Goal: Task Accomplishment & Management: Use online tool/utility

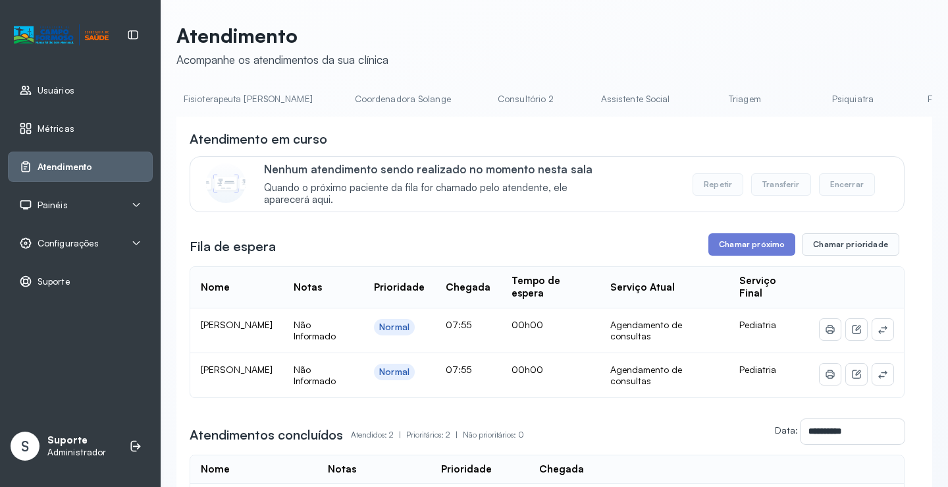
scroll to position [0, 818]
click at [697, 104] on link "Triagem" at bounding box center [743, 99] width 92 height 22
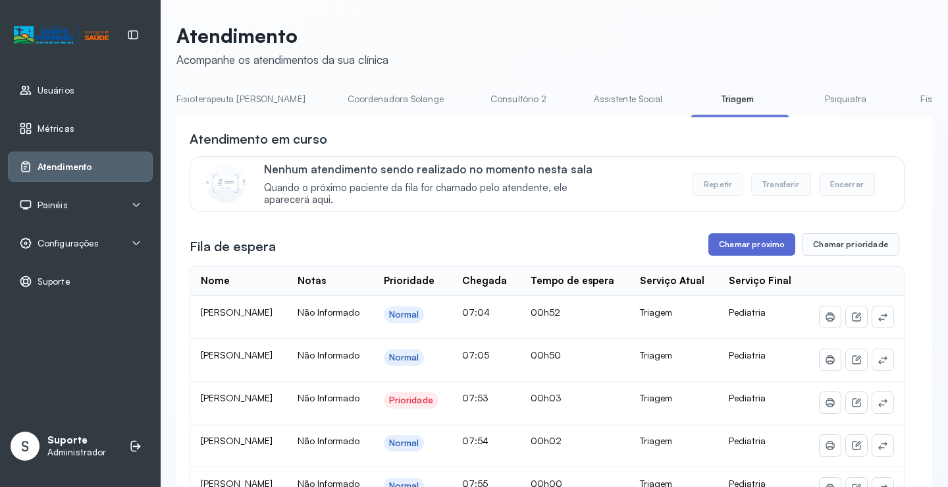
click at [751, 252] on button "Chamar próximo" at bounding box center [752, 244] width 87 height 22
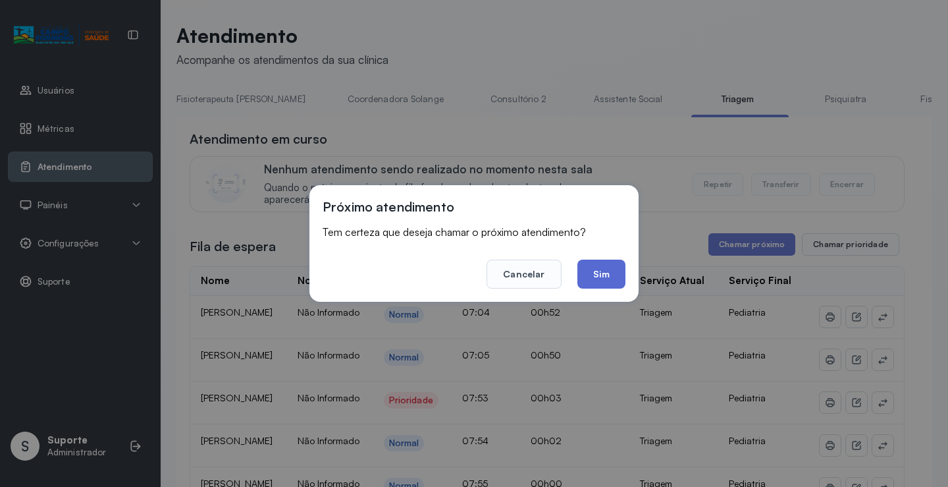
click at [604, 273] on button "Sim" at bounding box center [601, 273] width 48 height 29
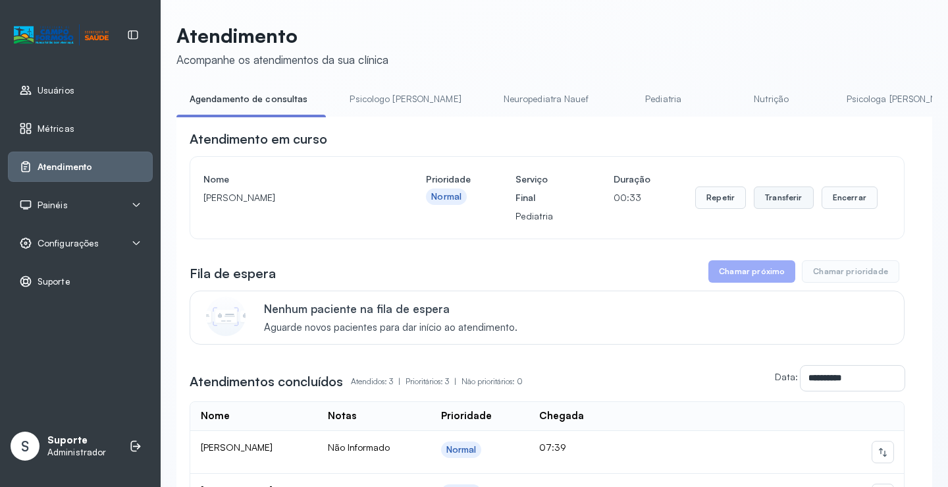
click at [786, 202] on button "Transferir" at bounding box center [784, 197] width 60 height 22
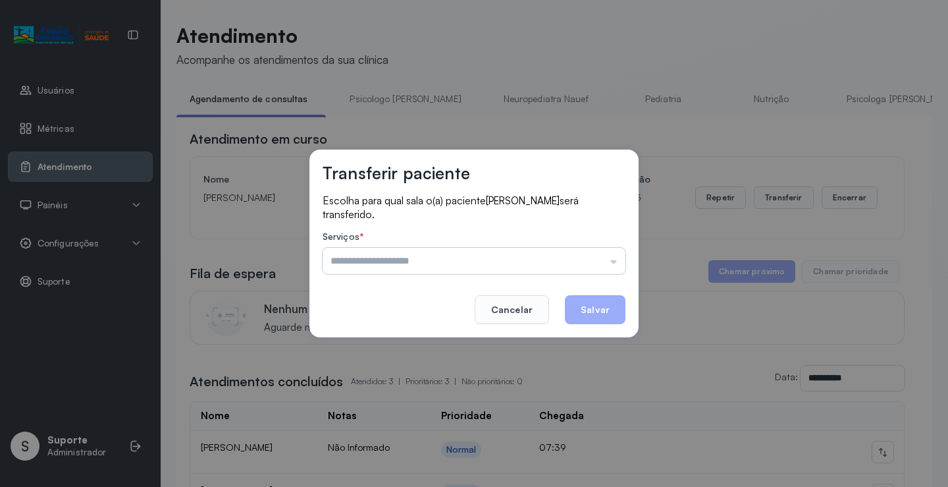
click at [616, 260] on input "text" at bounding box center [474, 261] width 303 height 26
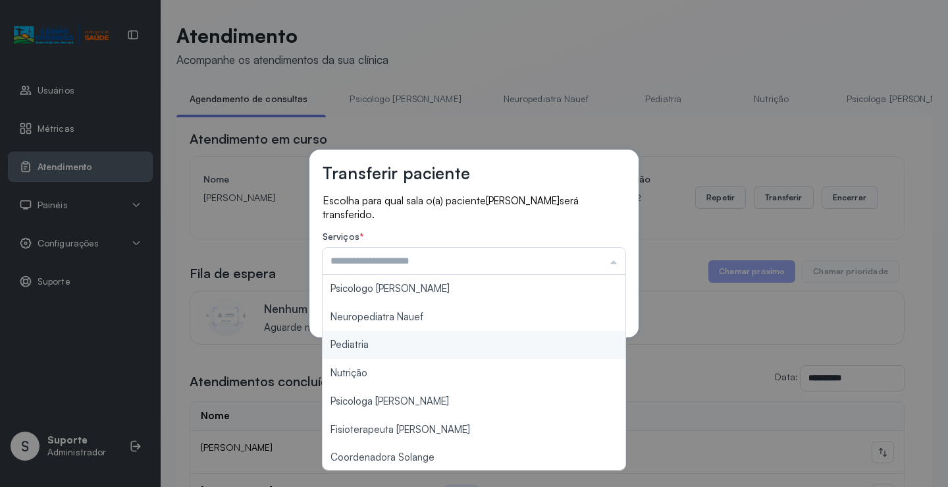
type input "*********"
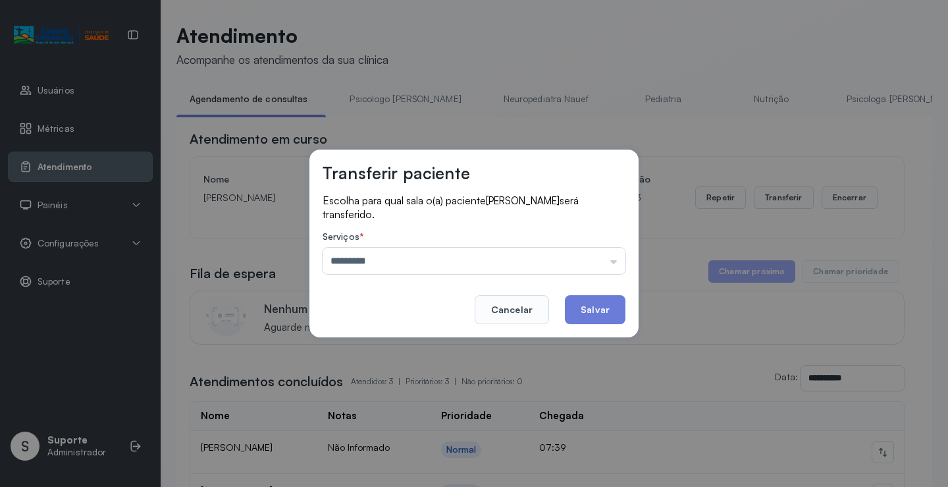
click at [360, 344] on div "Transferir paciente Escolha para qual sala o(a) paciente Pedro Anthony Alencar …" at bounding box center [474, 243] width 948 height 487
click at [582, 301] on button "Salvar" at bounding box center [595, 309] width 61 height 29
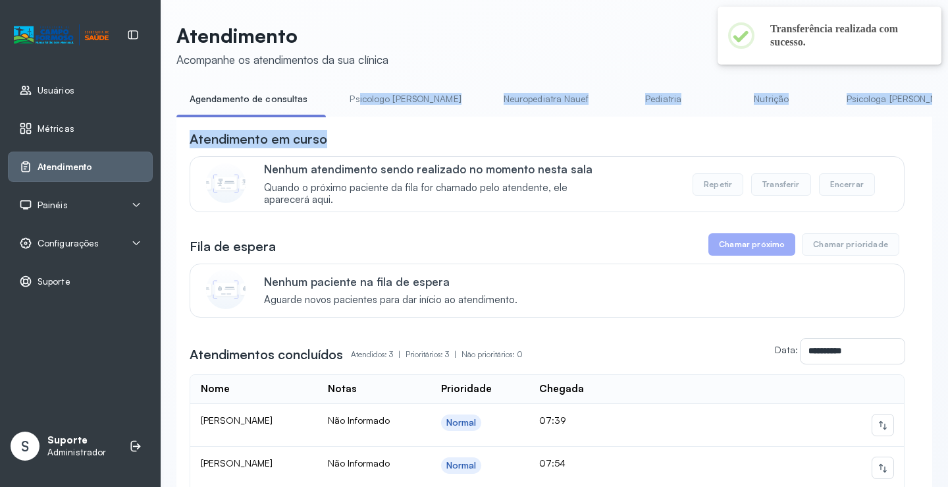
drag, startPoint x: 354, startPoint y: 117, endPoint x: 458, endPoint y: 124, distance: 104.3
click at [458, 124] on div "**********" at bounding box center [554, 352] width 756 height 528
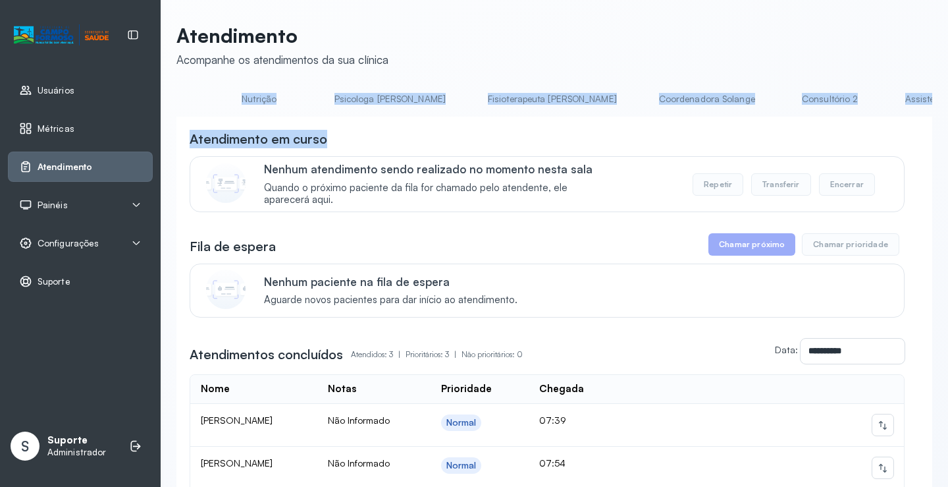
scroll to position [0, 709]
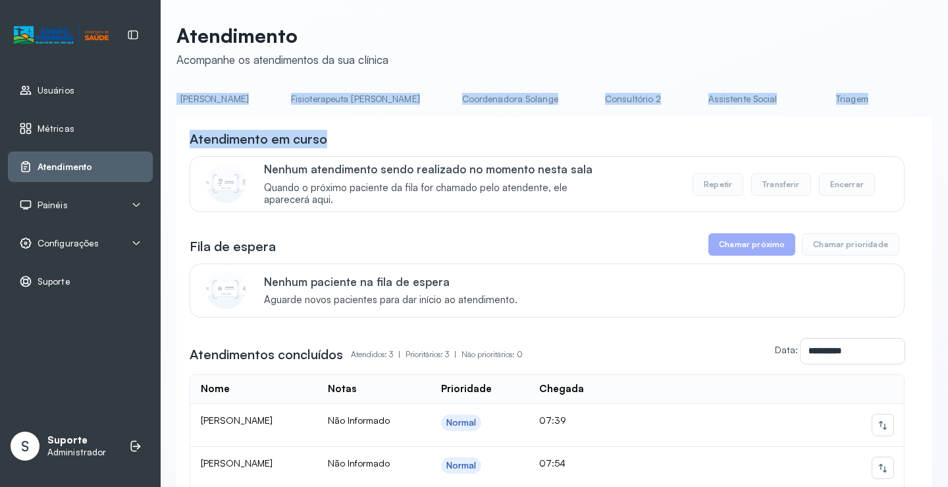
click at [806, 101] on link "Triagem" at bounding box center [852, 99] width 92 height 22
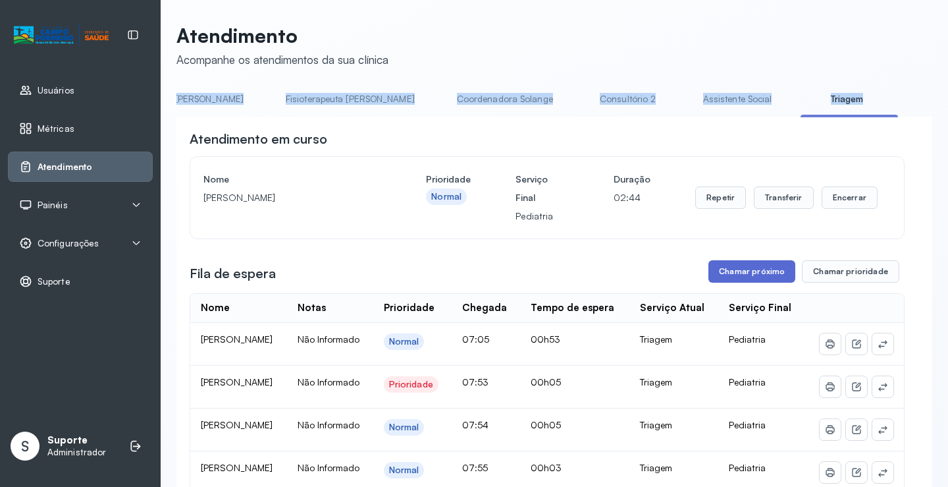
click at [745, 277] on button "Chamar próximo" at bounding box center [752, 271] width 87 height 22
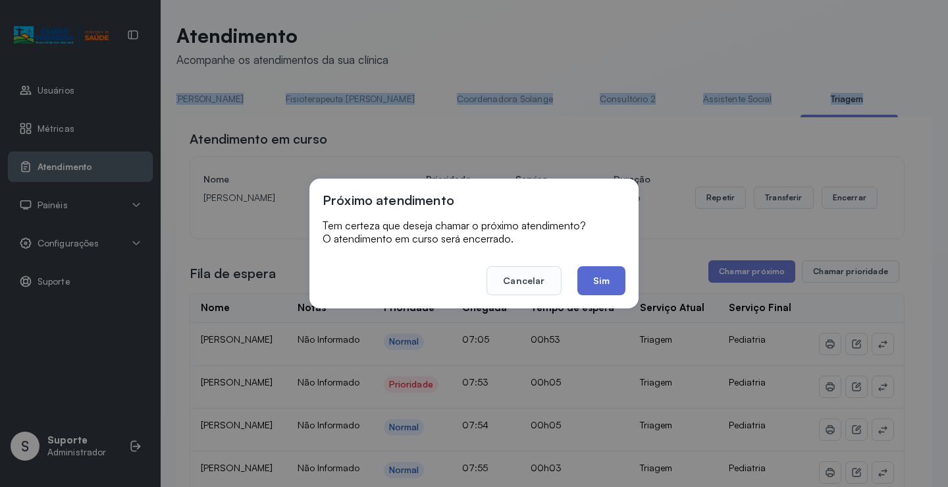
click at [600, 275] on button "Sim" at bounding box center [601, 280] width 48 height 29
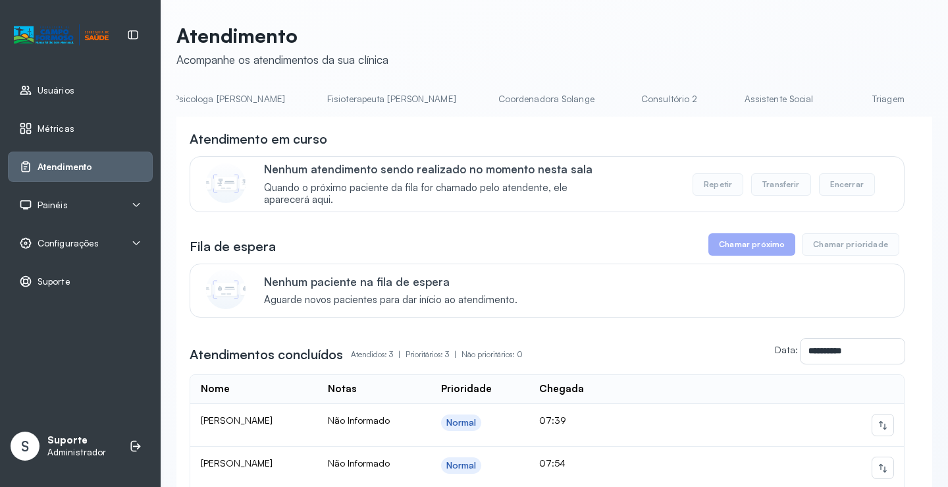
scroll to position [0, 682]
click at [833, 94] on link "Triagem" at bounding box center [879, 99] width 92 height 22
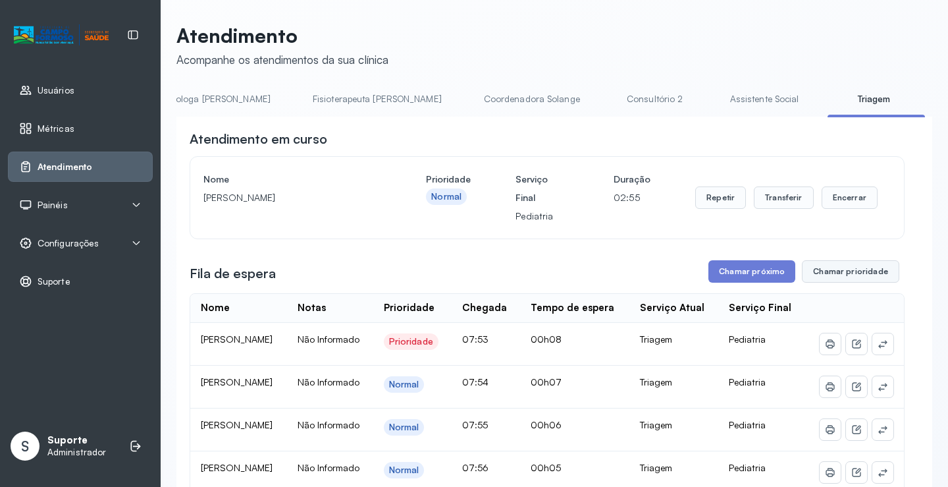
click at [851, 273] on button "Chamar prioridade" at bounding box center [850, 271] width 97 height 22
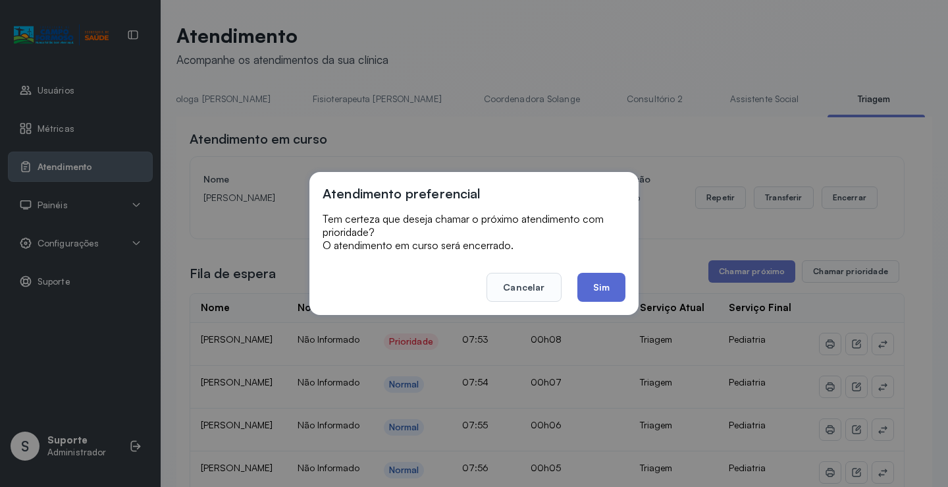
click at [606, 292] on button "Sim" at bounding box center [601, 287] width 48 height 29
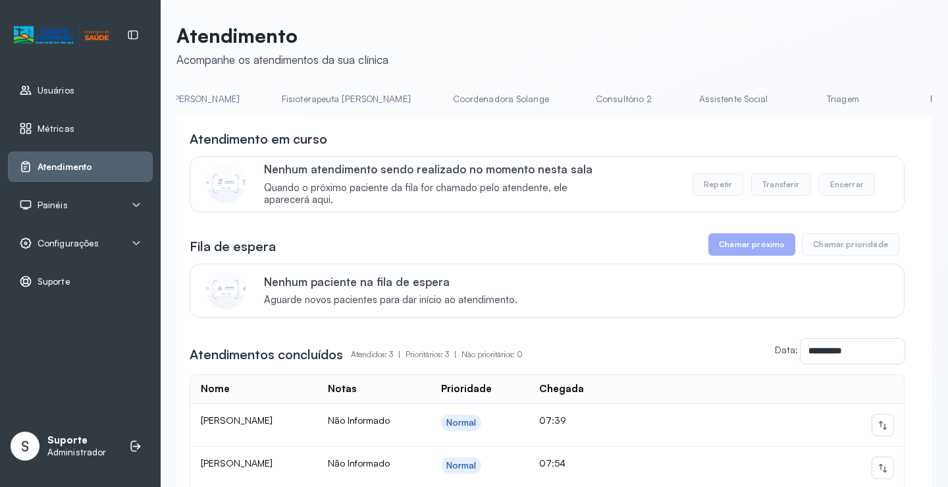
scroll to position [0, 728]
click at [788, 95] on link "Triagem" at bounding box center [834, 99] width 92 height 22
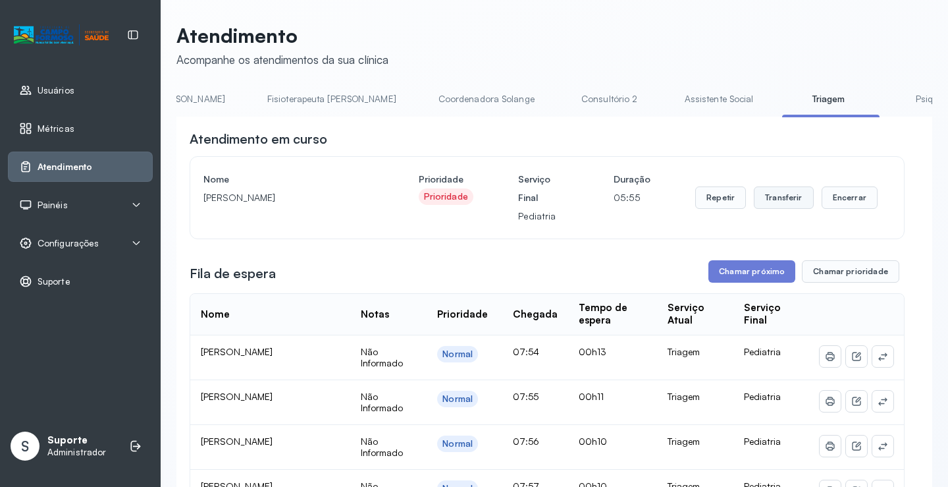
click at [776, 199] on button "Transferir" at bounding box center [784, 197] width 60 height 22
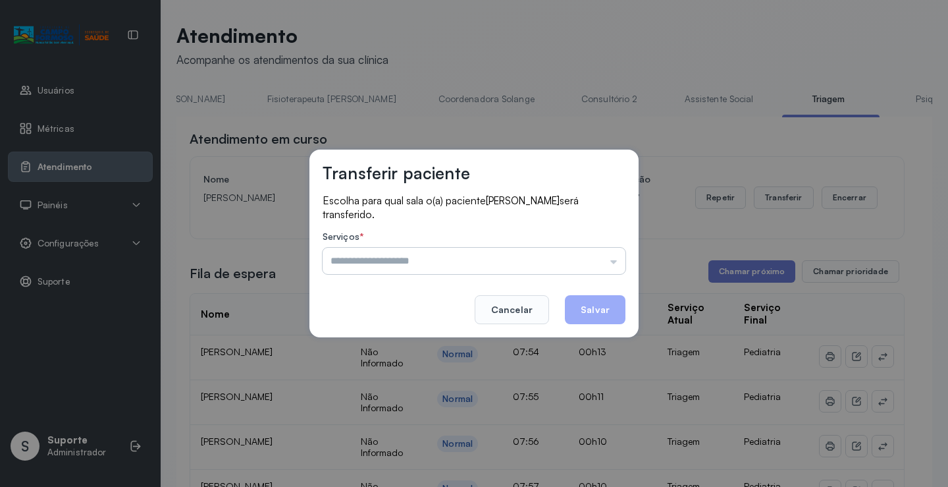
click at [616, 263] on input "text" at bounding box center [474, 261] width 303 height 26
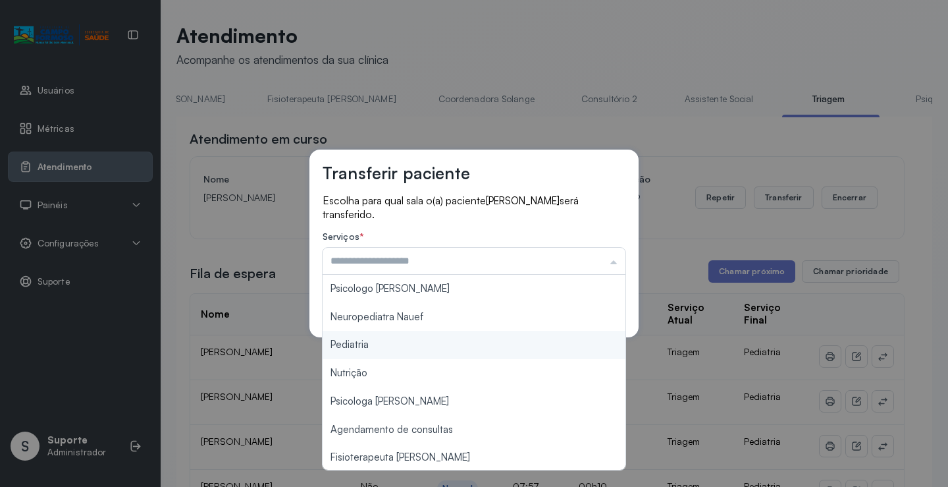
type input "*********"
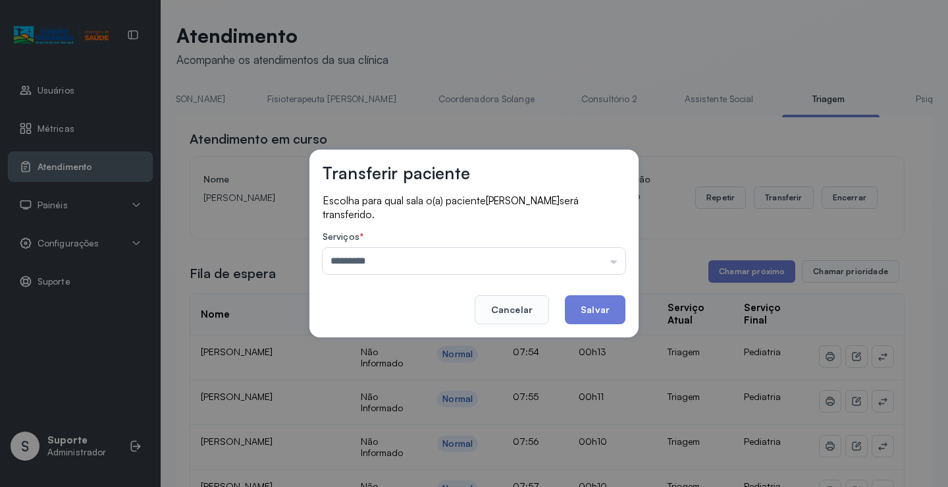
click at [404, 346] on div "Transferir paciente Escolha para qual sala o(a) paciente Agatha Valentina da Si…" at bounding box center [474, 243] width 948 height 487
click at [595, 304] on button "Salvar" at bounding box center [595, 309] width 61 height 29
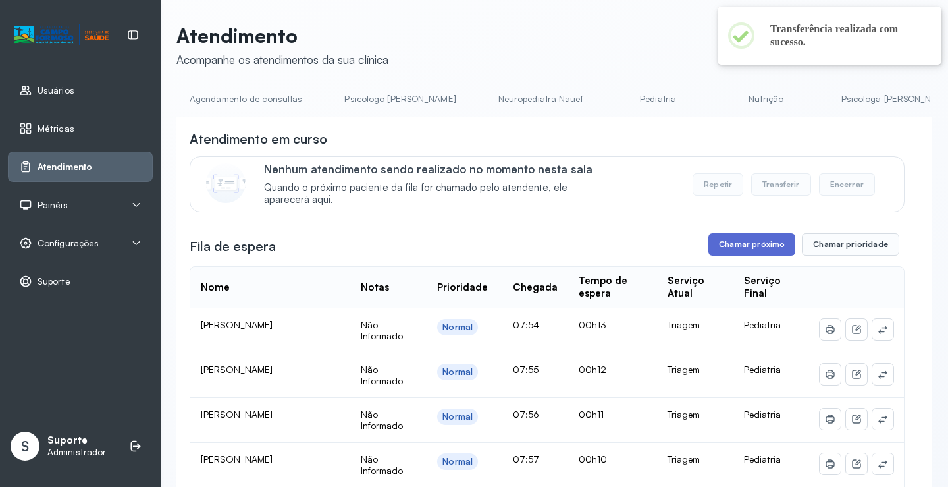
click at [747, 248] on button "Chamar próximo" at bounding box center [752, 244] width 87 height 22
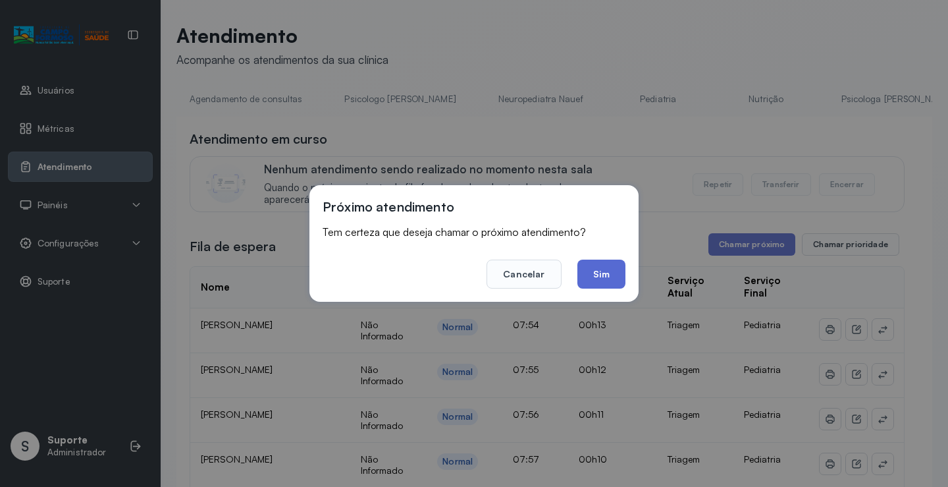
click at [600, 269] on button "Sim" at bounding box center [601, 273] width 48 height 29
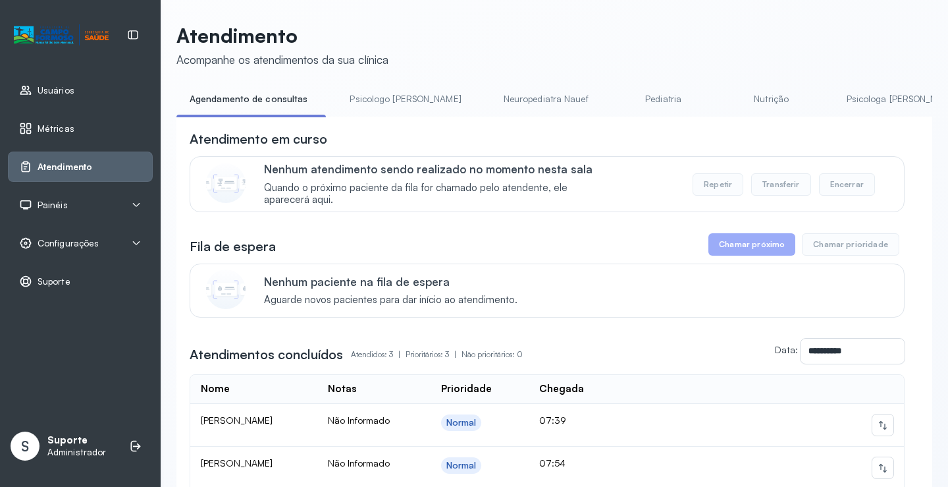
click at [348, 115] on li "Psicologo [PERSON_NAME]" at bounding box center [407, 103] width 143 height 30
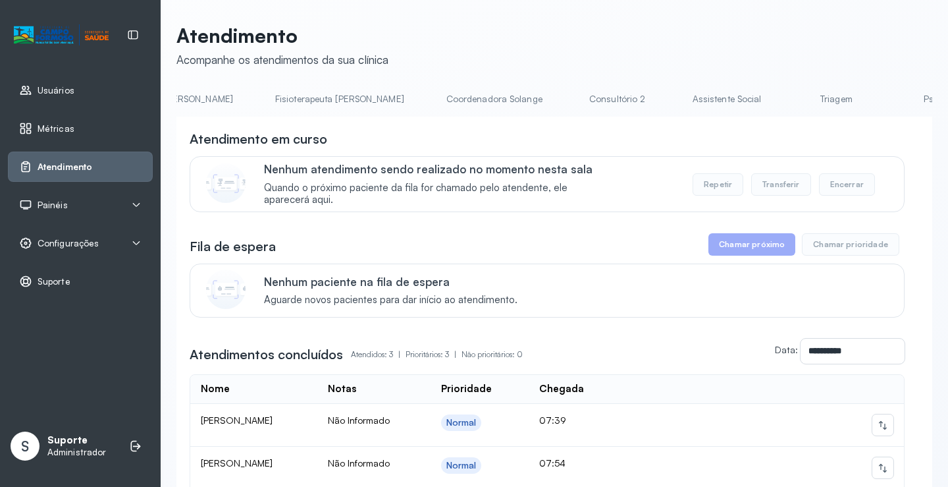
scroll to position [0, 771]
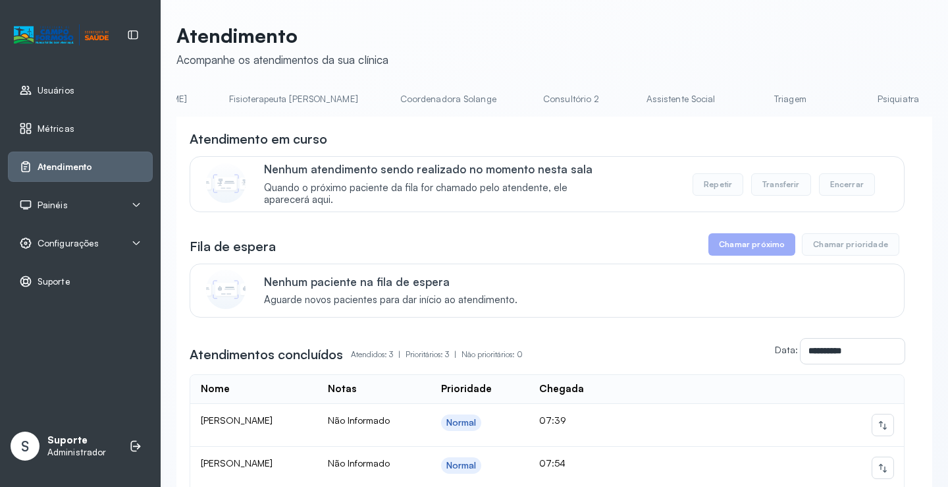
click at [744, 101] on link "Triagem" at bounding box center [790, 99] width 92 height 22
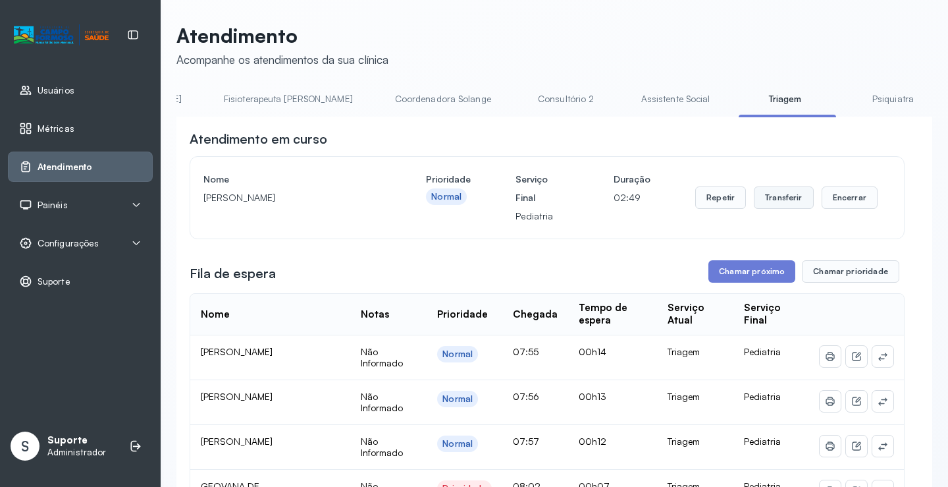
click at [782, 205] on button "Transferir" at bounding box center [784, 197] width 60 height 22
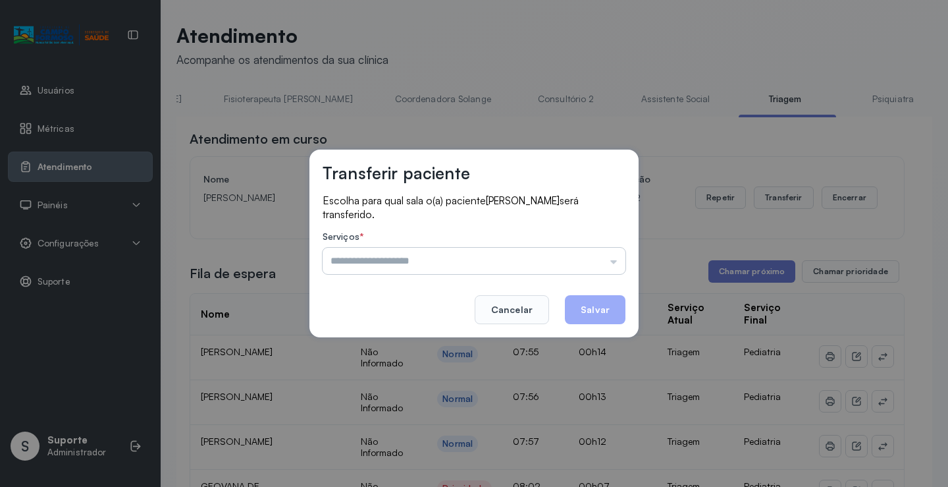
click at [611, 261] on input "text" at bounding box center [474, 261] width 303 height 26
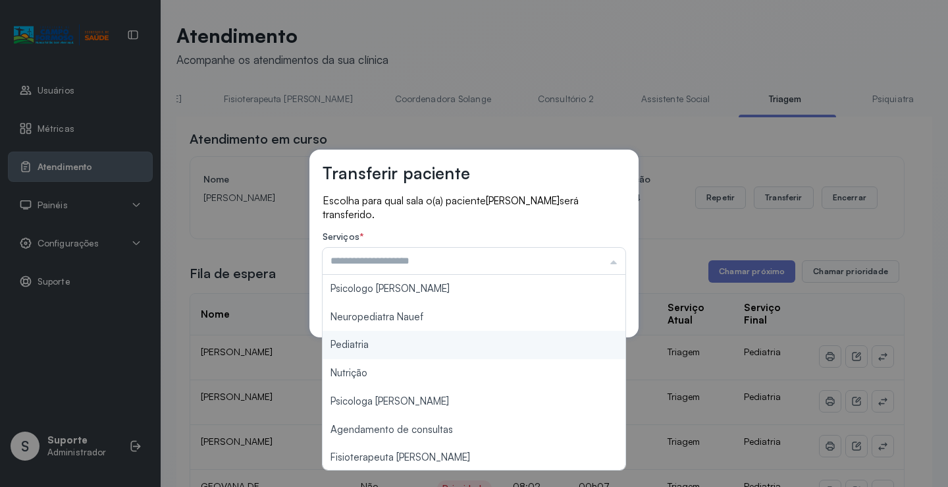
type input "*********"
click at [402, 346] on div "Transferir paciente Escolha para qual sala o(a) paciente Carlos Henrique Silva …" at bounding box center [474, 243] width 948 height 487
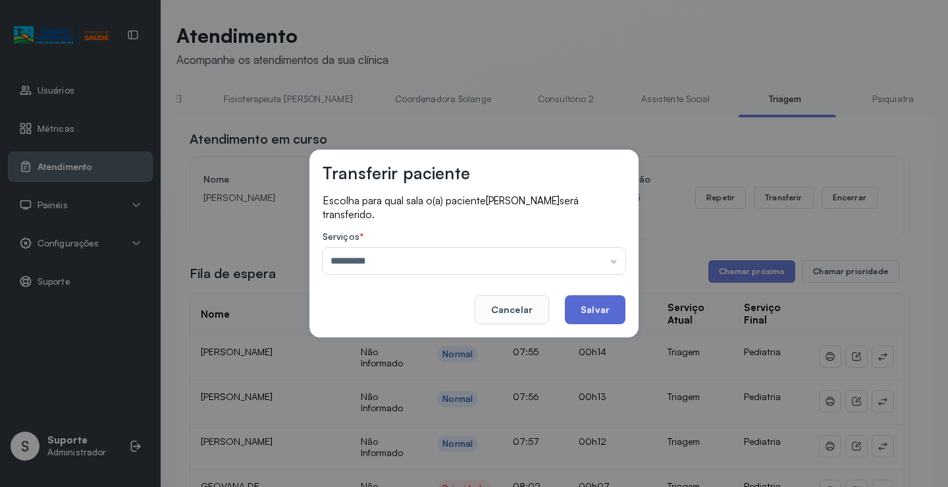
click at [589, 312] on button "Salvar" at bounding box center [595, 309] width 61 height 29
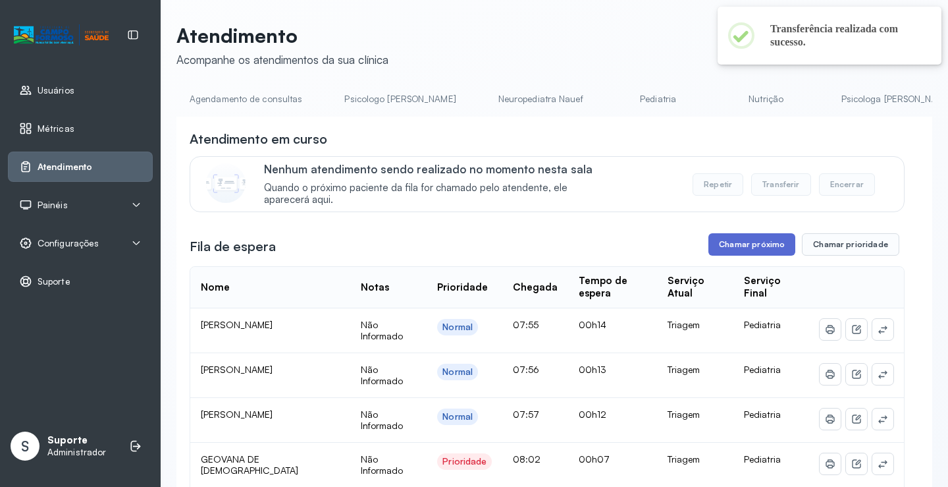
click at [742, 247] on button "Chamar próximo" at bounding box center [752, 244] width 87 height 22
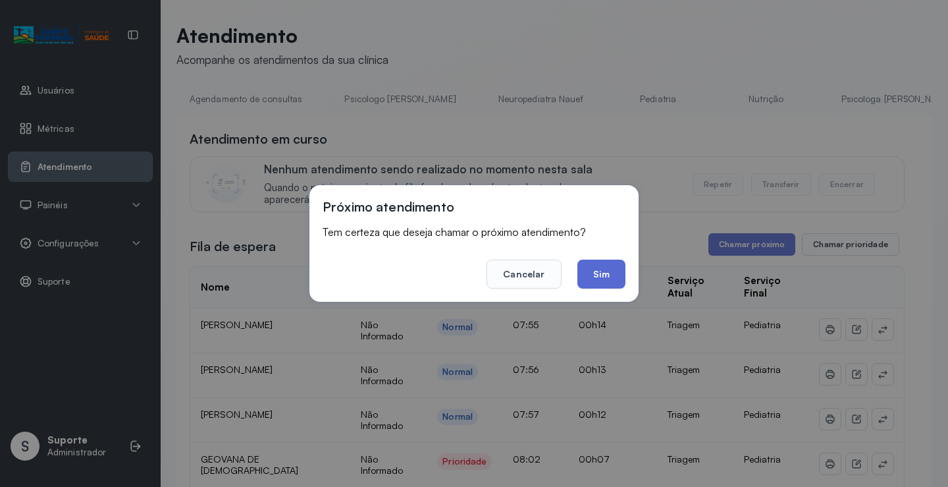
click at [607, 269] on button "Sim" at bounding box center [601, 273] width 48 height 29
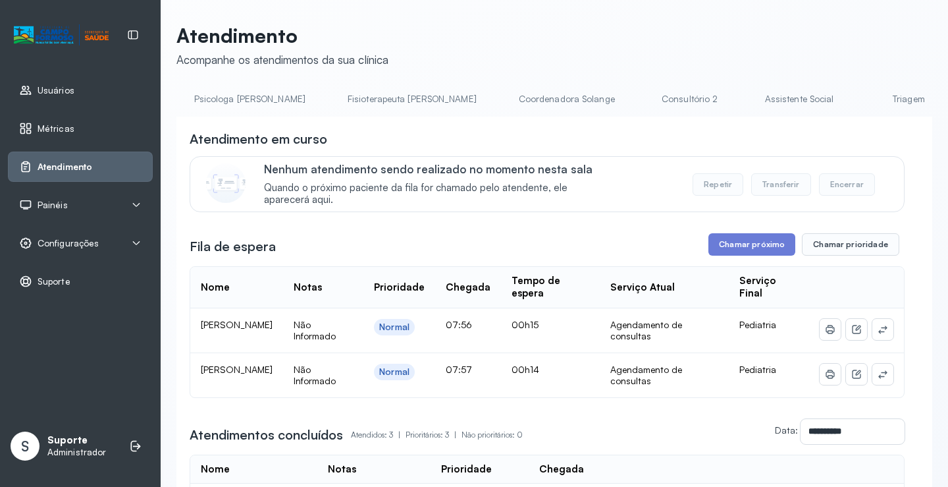
scroll to position [0, 691]
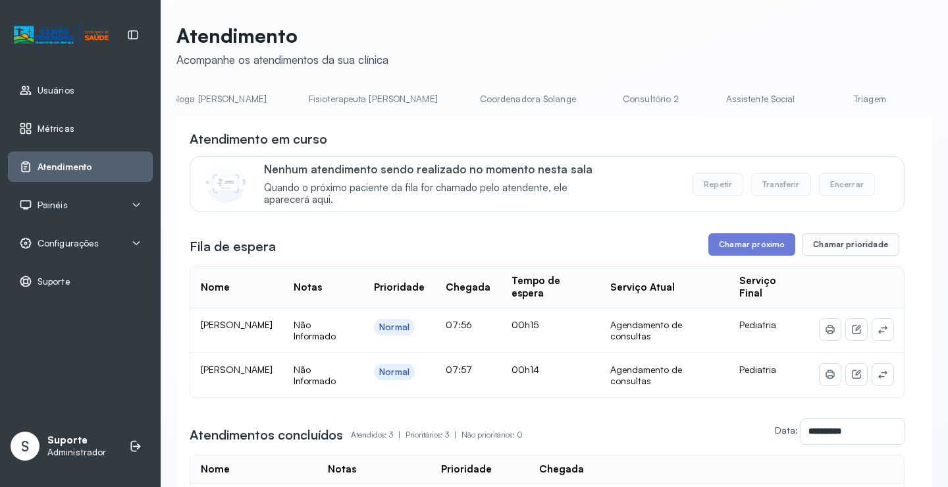
click at [824, 101] on link "Triagem" at bounding box center [870, 99] width 92 height 22
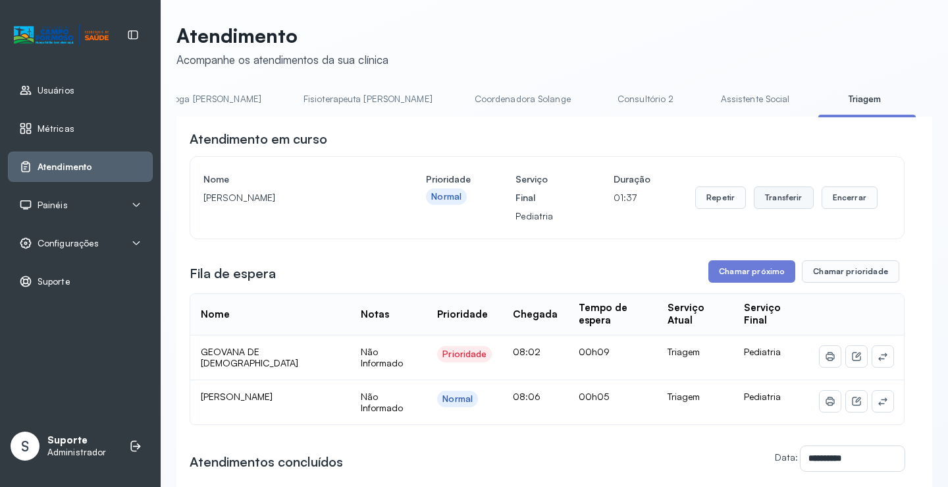
click at [784, 200] on button "Transferir" at bounding box center [784, 197] width 60 height 22
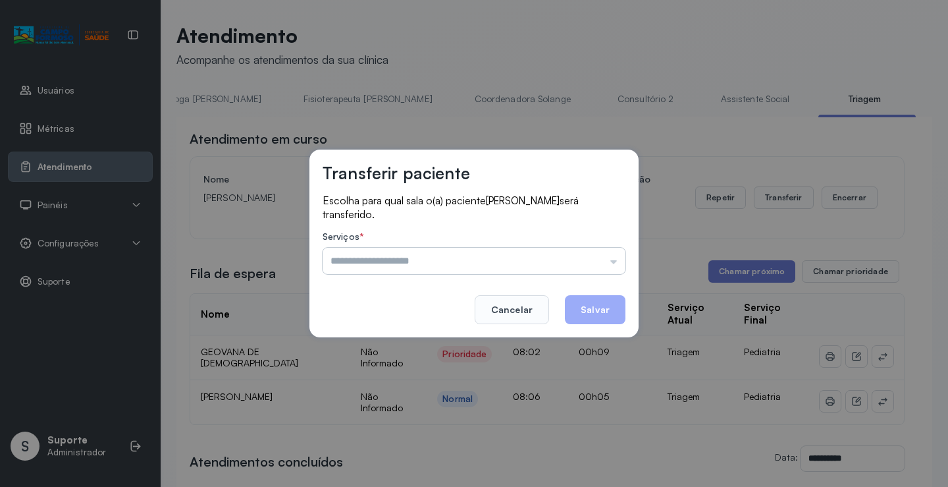
drag, startPoint x: 620, startPoint y: 261, endPoint x: 610, endPoint y: 262, distance: 10.0
click at [610, 262] on input "text" at bounding box center [474, 261] width 303 height 26
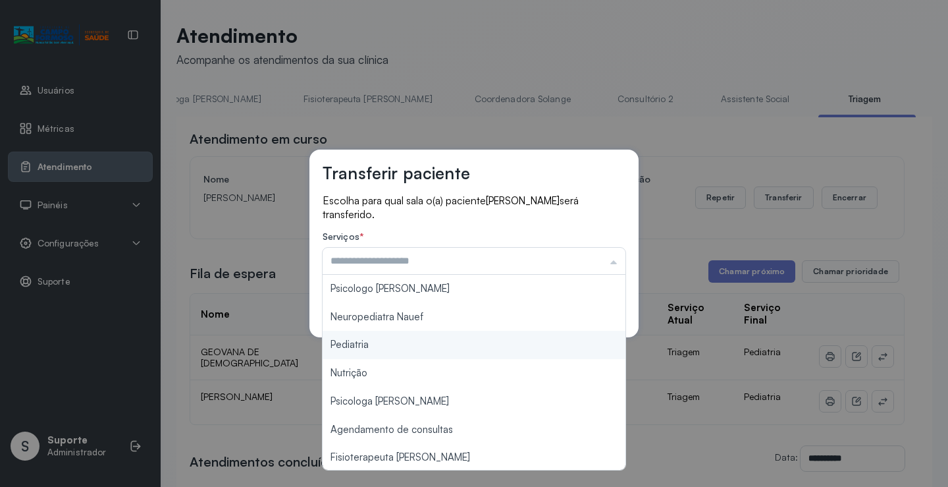
type input "*********"
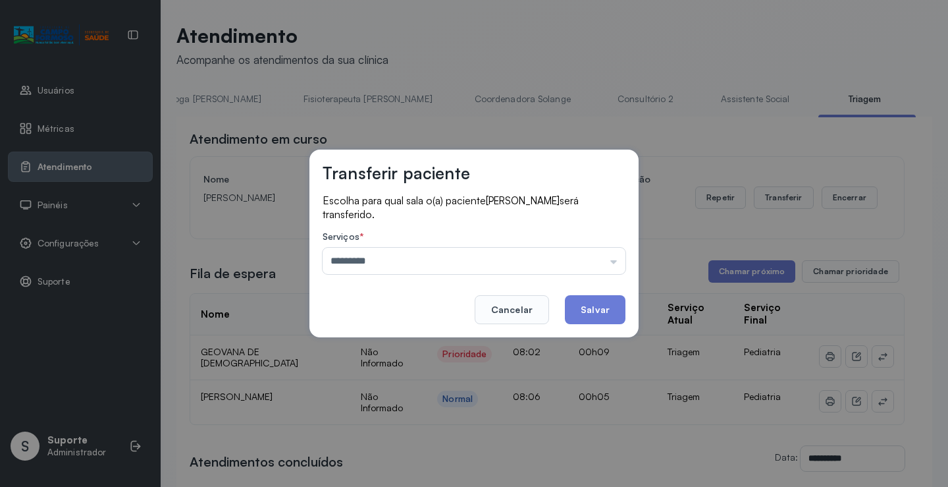
click at [389, 342] on div "Transferir paciente Escolha para qual sala o(a) paciente [PERSON_NAME] será tra…" at bounding box center [474, 243] width 948 height 487
click at [595, 302] on button "Salvar" at bounding box center [595, 309] width 61 height 29
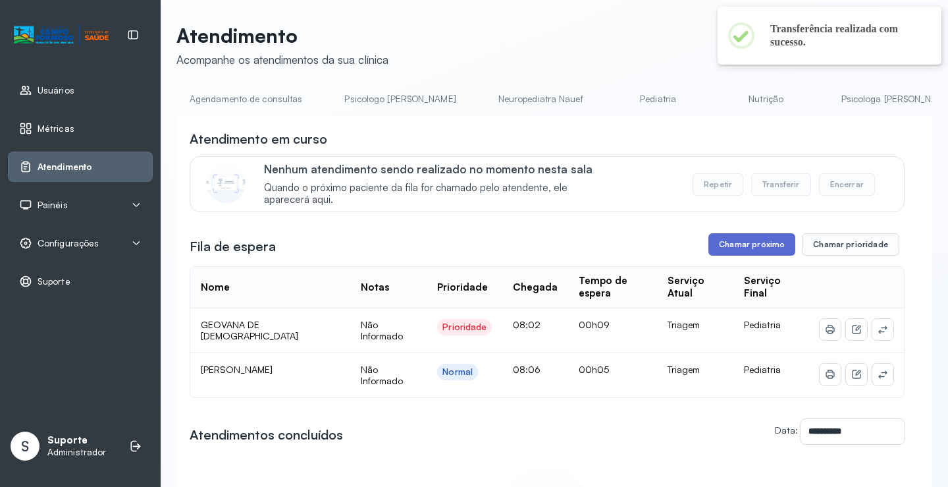
click at [746, 242] on button "Chamar próximo" at bounding box center [752, 244] width 87 height 22
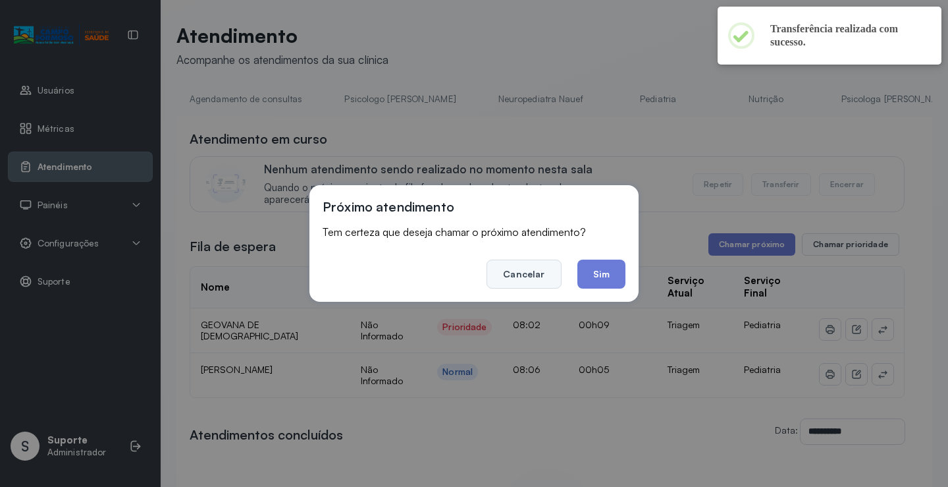
drag, startPoint x: 601, startPoint y: 277, endPoint x: 545, endPoint y: 262, distance: 58.0
click at [570, 268] on footer "Cancelar Sim" at bounding box center [474, 264] width 303 height 47
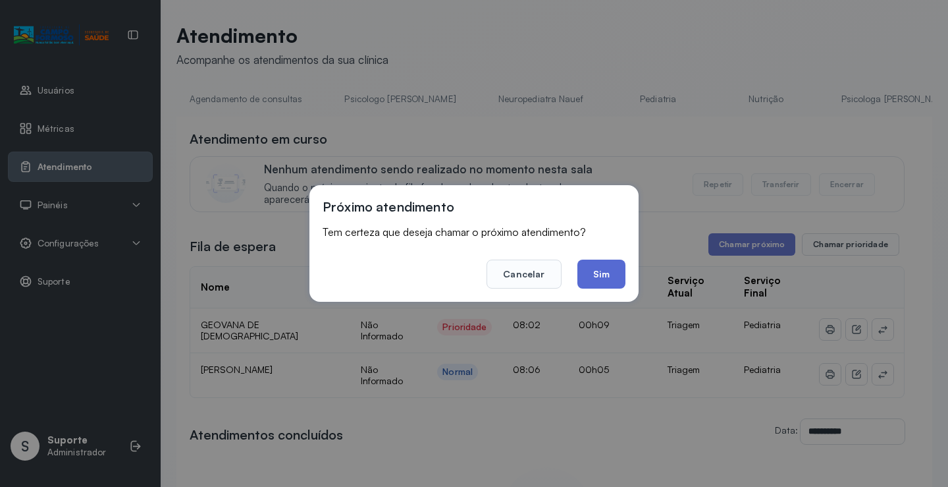
click at [603, 276] on button "Sim" at bounding box center [601, 273] width 48 height 29
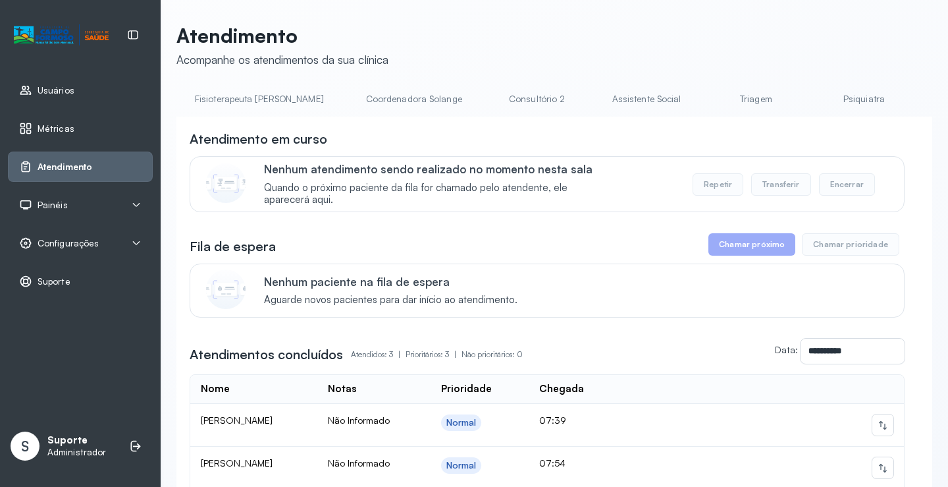
scroll to position [0, 814]
click at [701, 98] on link "Triagem" at bounding box center [747, 99] width 92 height 22
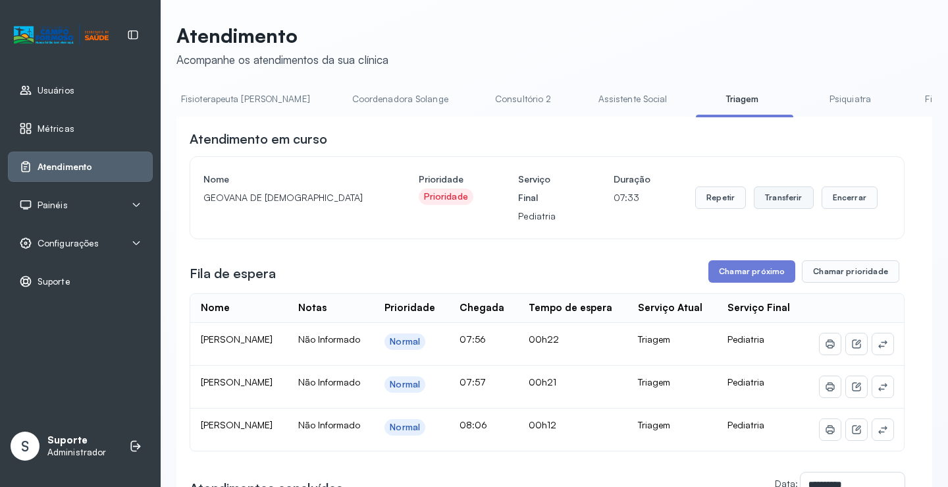
click at [776, 200] on button "Transferir" at bounding box center [784, 197] width 60 height 22
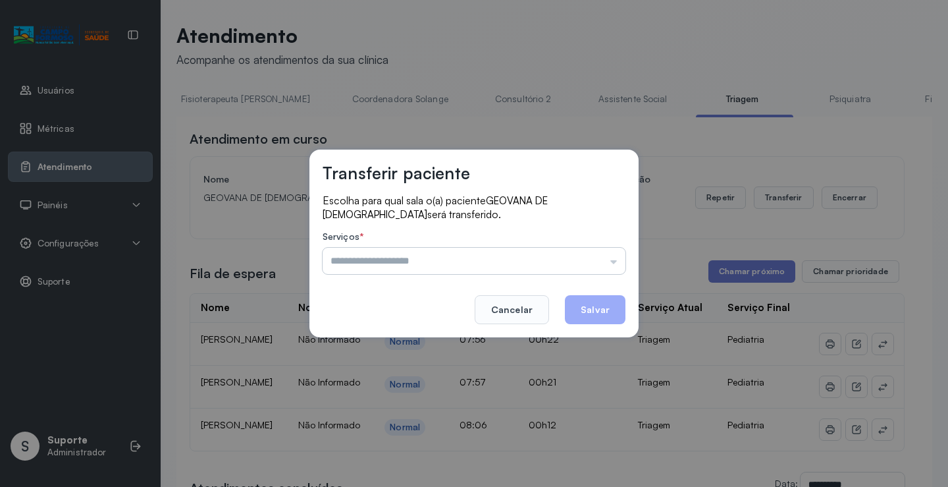
click at [616, 265] on input "text" at bounding box center [474, 261] width 303 height 26
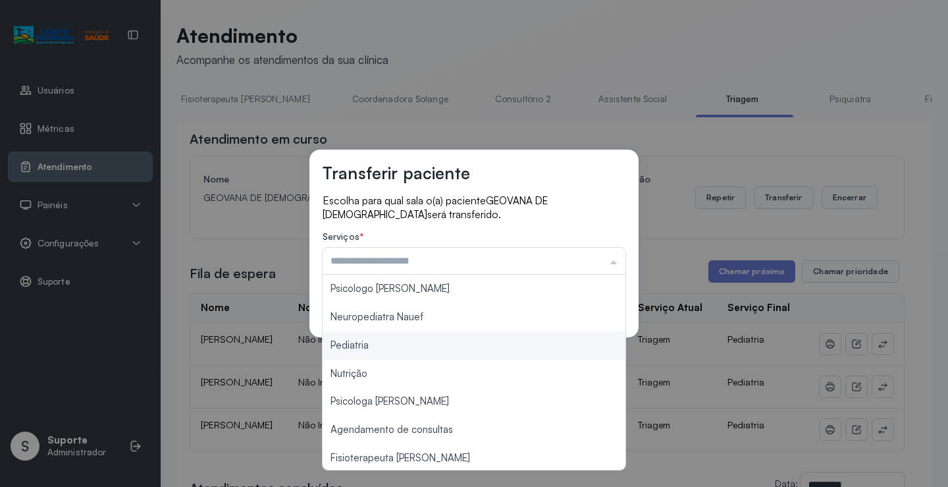
type input "*********"
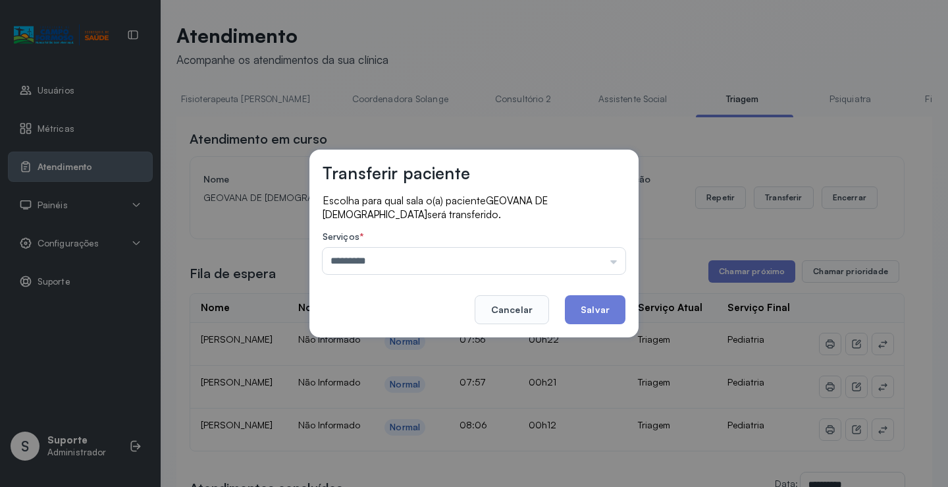
click at [398, 347] on div "Transferir paciente Escolha para qual sala o(a) paciente GEOVANA DE [PERSON_NAM…" at bounding box center [474, 243] width 948 height 487
click at [603, 305] on button "Salvar" at bounding box center [595, 309] width 61 height 29
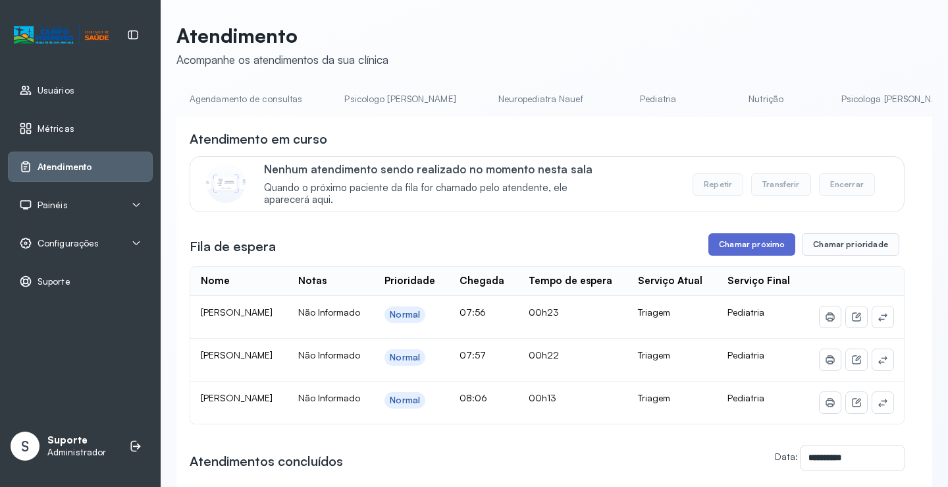
click at [756, 250] on button "Chamar próximo" at bounding box center [752, 244] width 87 height 22
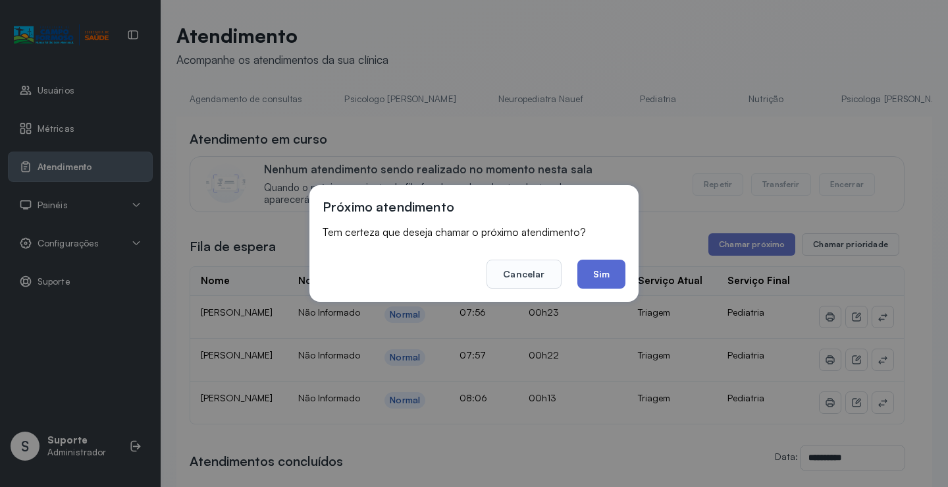
click at [614, 281] on button "Sim" at bounding box center [601, 273] width 48 height 29
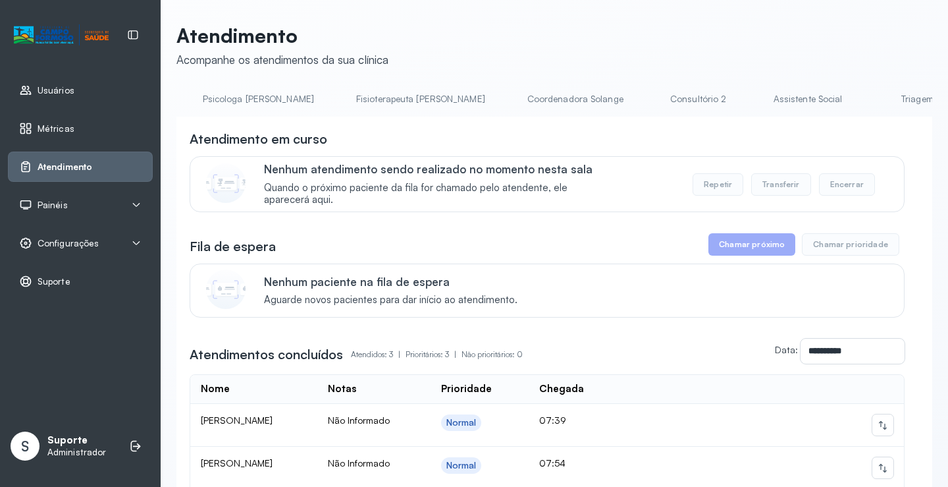
scroll to position [0, 647]
click at [868, 98] on link "Triagem" at bounding box center [914, 99] width 92 height 22
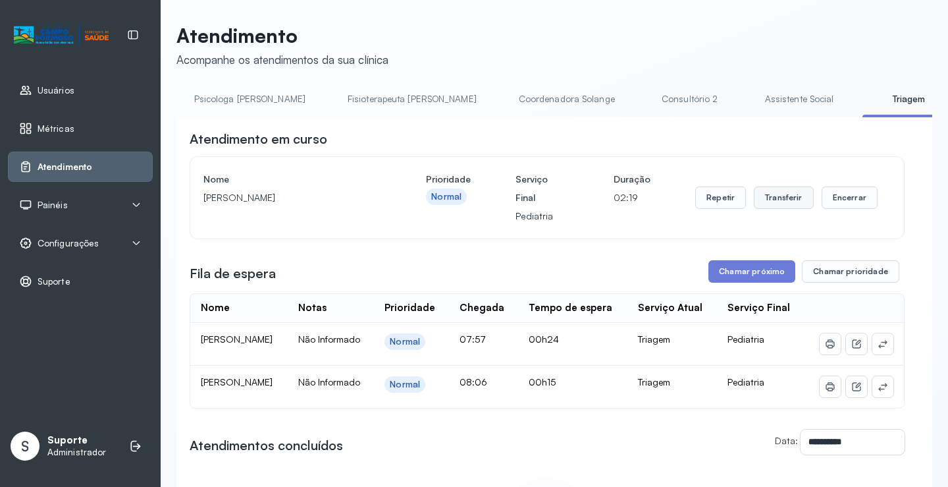
click at [777, 200] on button "Transferir" at bounding box center [784, 197] width 60 height 22
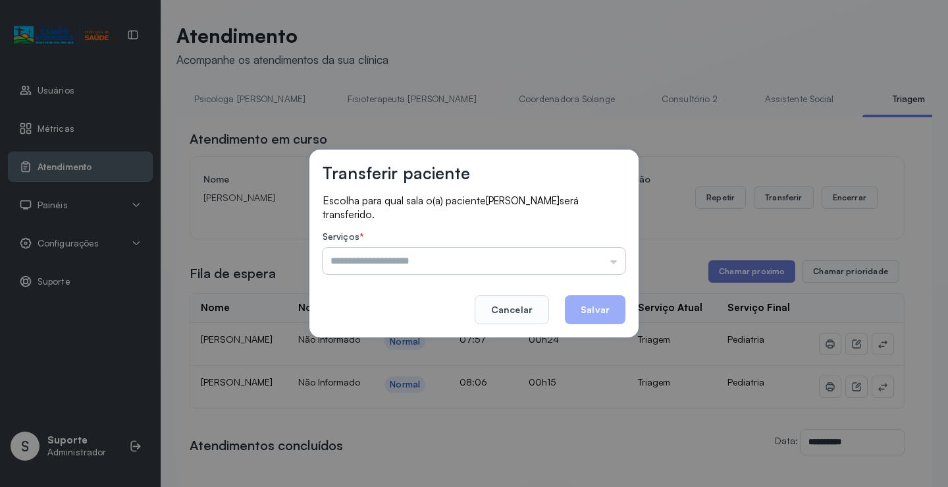
click at [616, 265] on input "text" at bounding box center [474, 261] width 303 height 26
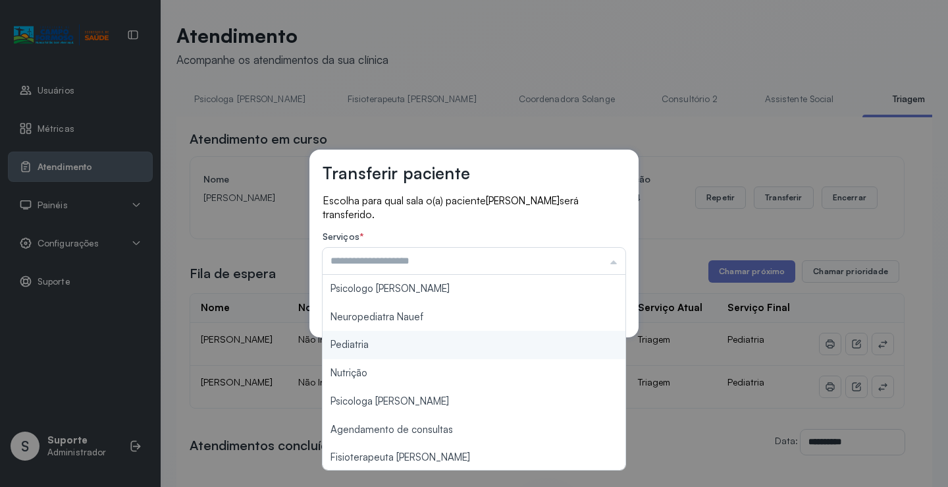
type input "*********"
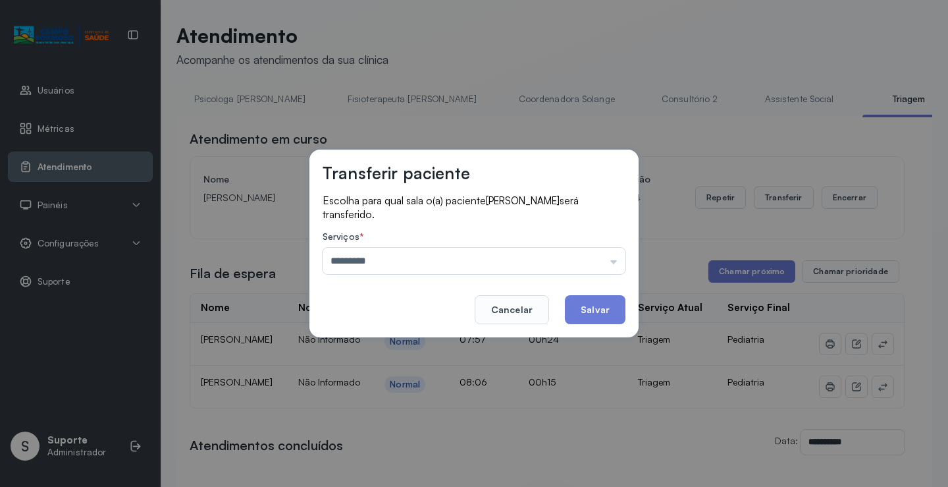
click at [388, 342] on div "Transferir paciente Escolha para qual sala o(a) paciente Samuel Alves da Costa …" at bounding box center [474, 243] width 948 height 487
click at [597, 308] on button "Salvar" at bounding box center [595, 309] width 61 height 29
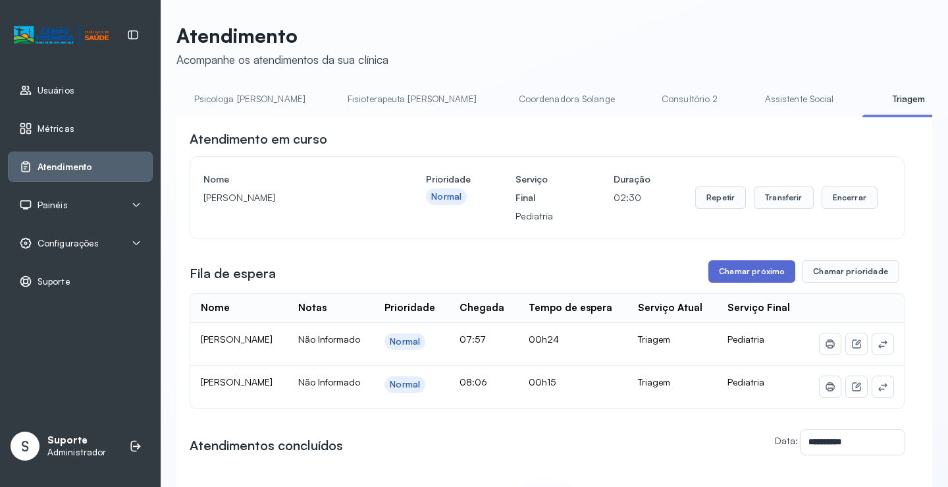
click at [757, 276] on button "Chamar próximo" at bounding box center [752, 271] width 87 height 22
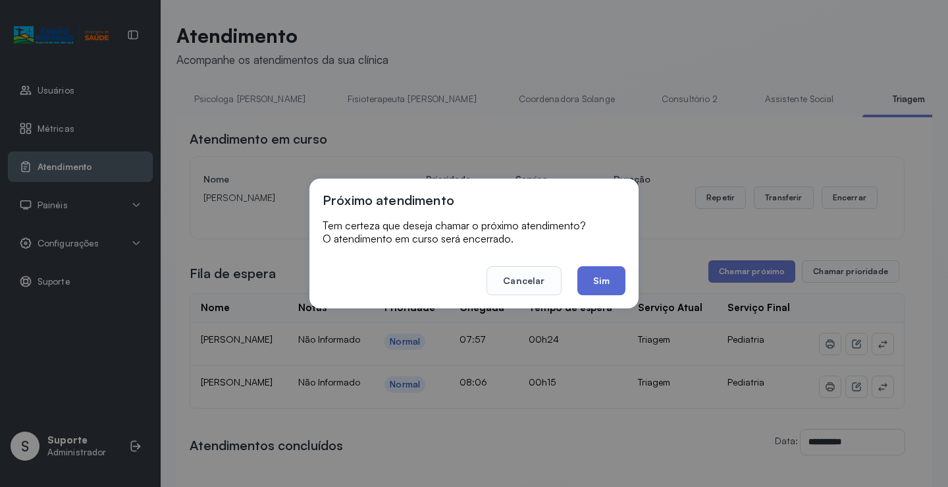
click at [602, 277] on button "Sim" at bounding box center [601, 280] width 48 height 29
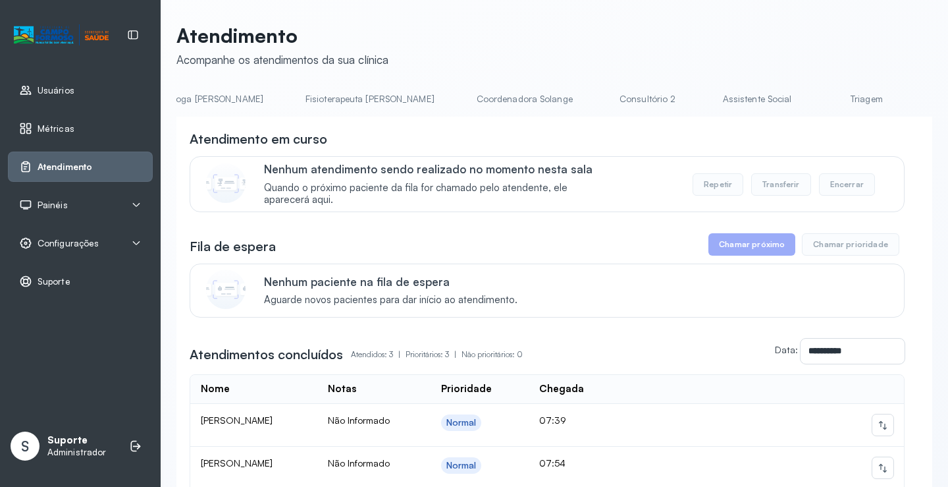
scroll to position [0, 747]
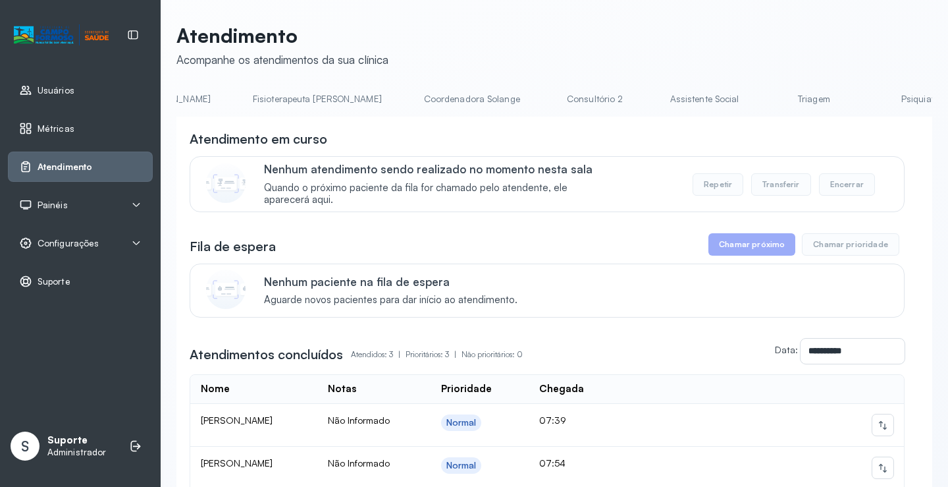
click at [768, 102] on link "Triagem" at bounding box center [814, 99] width 92 height 22
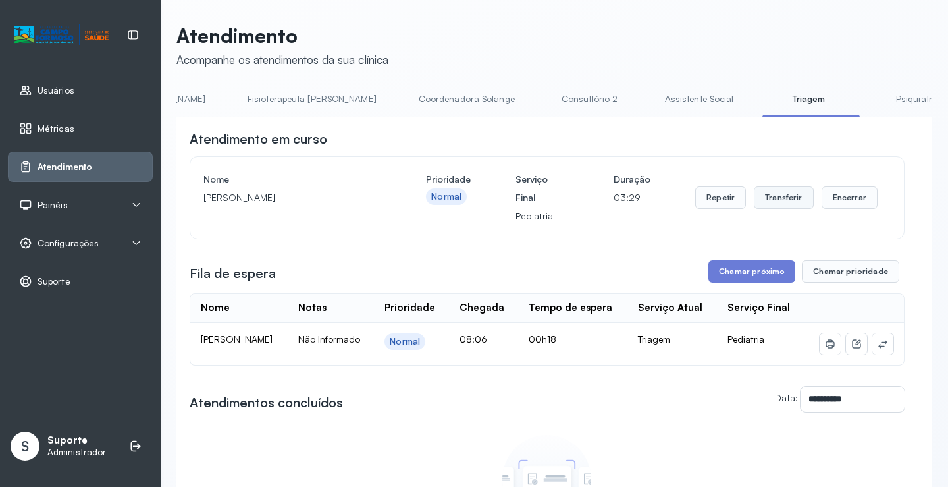
click at [778, 197] on button "Transferir" at bounding box center [784, 197] width 60 height 22
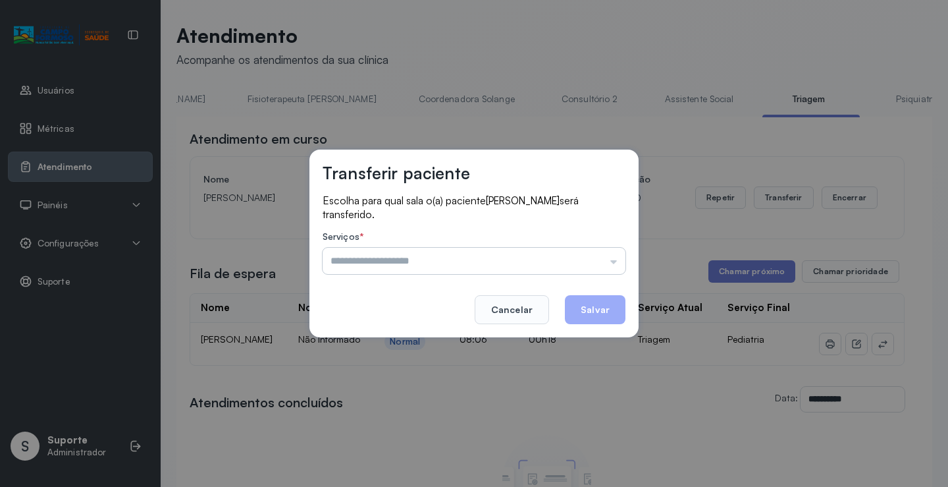
click at [612, 262] on input "text" at bounding box center [474, 261] width 303 height 26
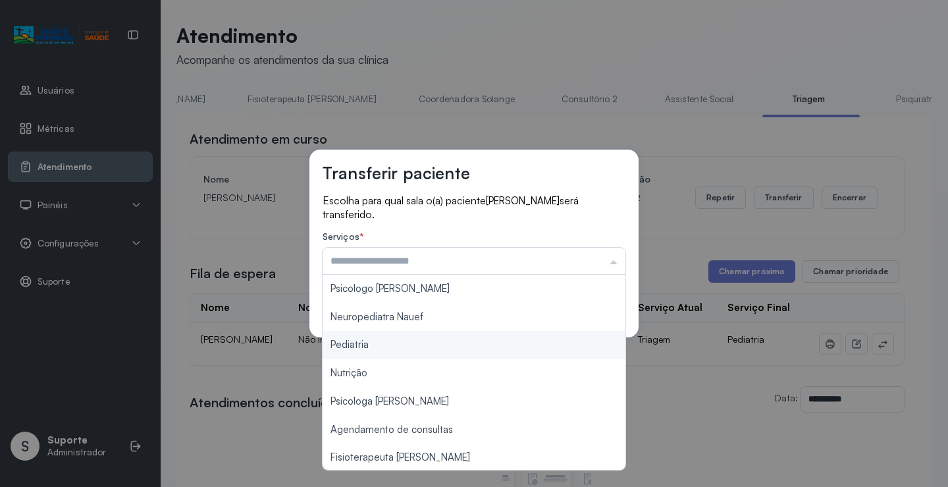
type input "*********"
click at [377, 346] on div "Transferir paciente Escolha para qual sala o(a) paciente [PERSON_NAME] será tra…" at bounding box center [474, 243] width 948 height 487
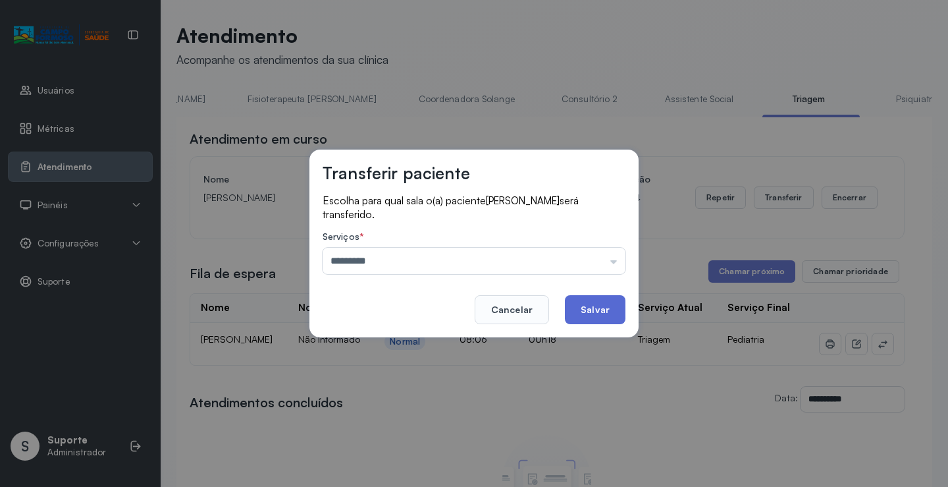
click at [601, 310] on button "Salvar" at bounding box center [595, 309] width 61 height 29
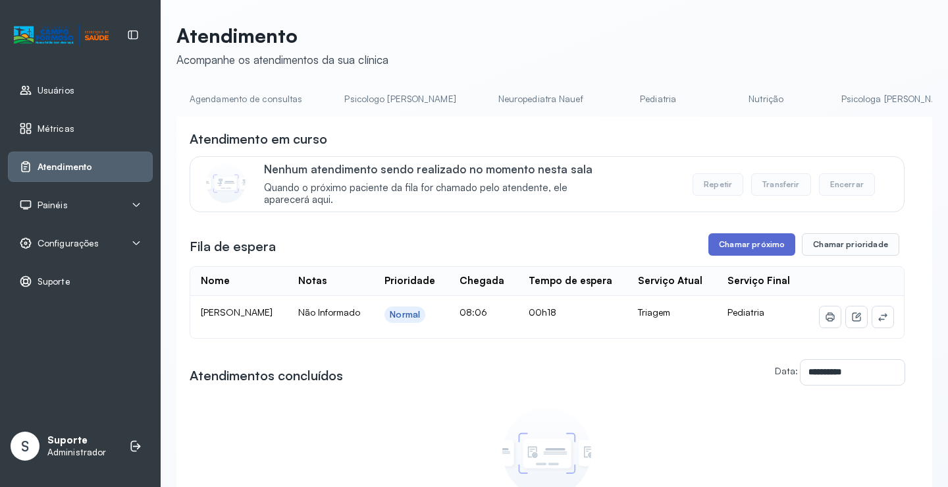
click at [747, 244] on button "Chamar próximo" at bounding box center [752, 244] width 87 height 22
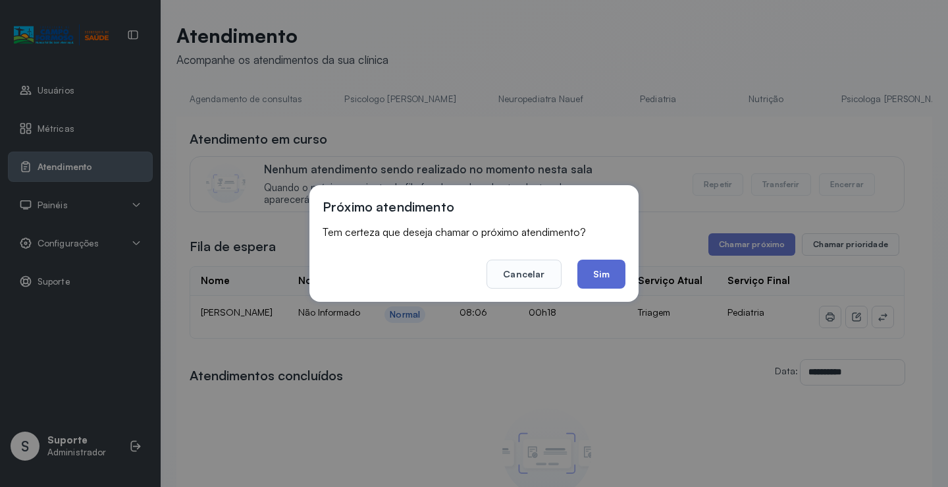
click at [605, 273] on button "Sim" at bounding box center [601, 273] width 48 height 29
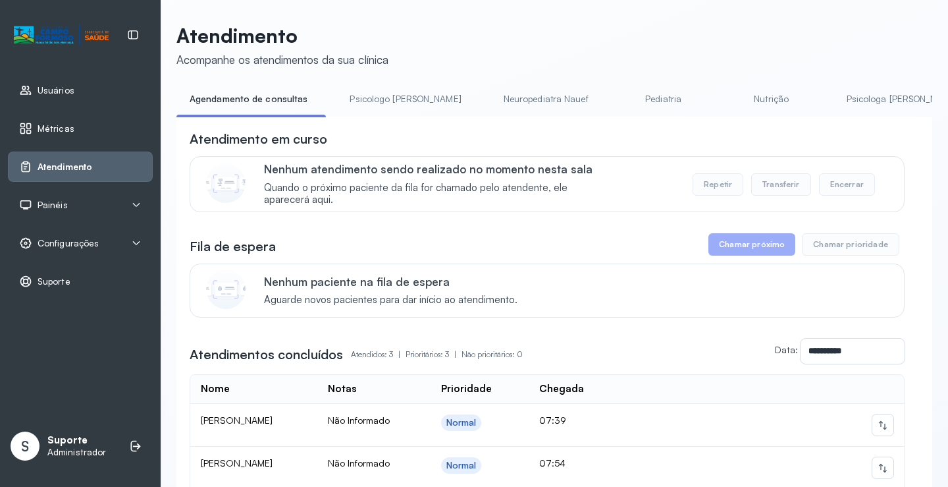
drag, startPoint x: 364, startPoint y: 121, endPoint x: 485, endPoint y: 135, distance: 122.0
click at [485, 135] on div "**********" at bounding box center [554, 367] width 756 height 500
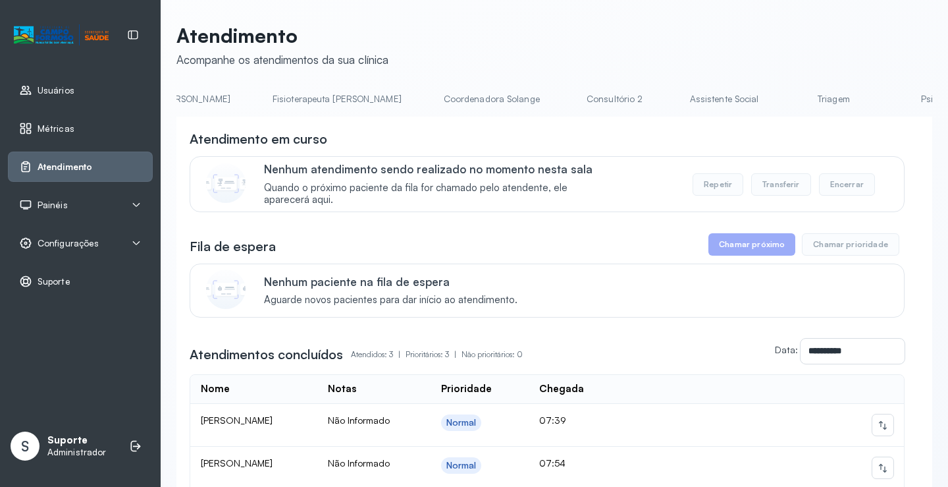
scroll to position [0, 735]
click at [780, 100] on link "Triagem" at bounding box center [826, 99] width 92 height 22
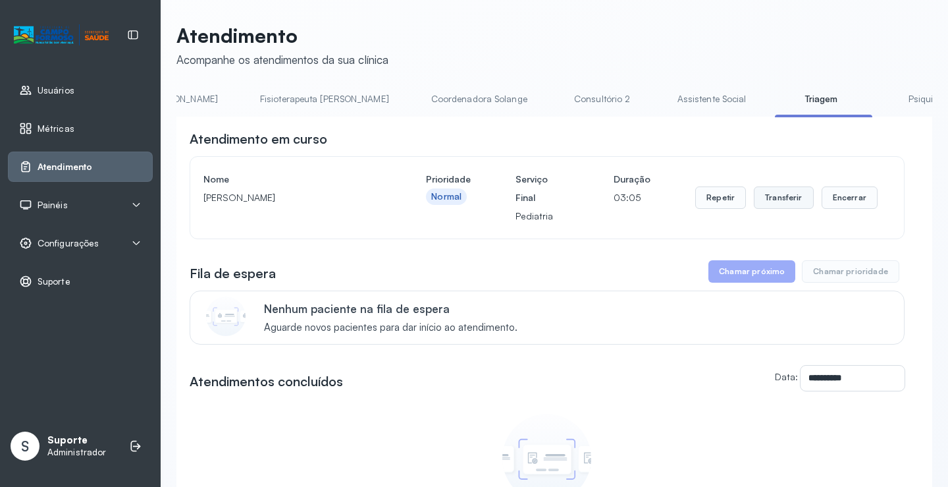
click at [784, 192] on button "Transferir" at bounding box center [784, 197] width 60 height 22
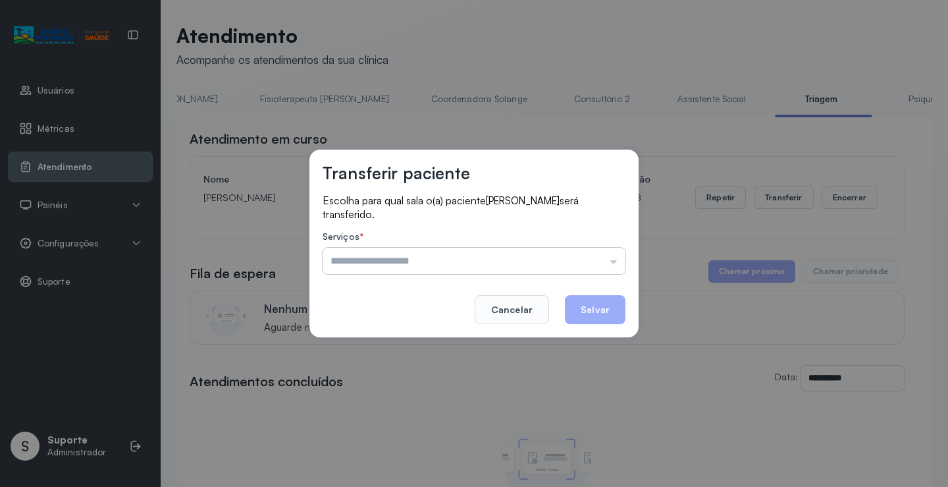
click at [614, 259] on input "text" at bounding box center [474, 261] width 303 height 26
type input "*********"
click at [368, 347] on div "Transferir paciente Escolha para qual sala o(a) paciente MARTINS BATISTA DOS SA…" at bounding box center [474, 243] width 948 height 487
click at [599, 308] on button "Salvar" at bounding box center [595, 309] width 61 height 29
